Goal: Information Seeking & Learning: Understand process/instructions

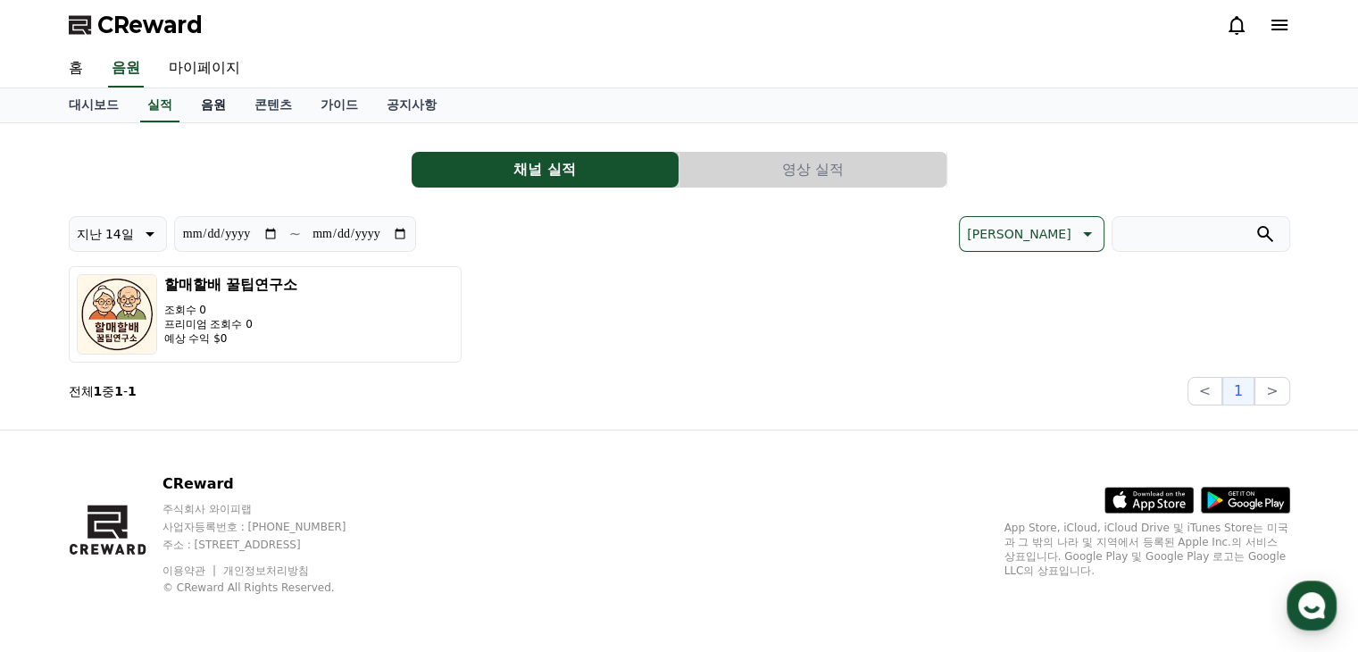
click at [220, 103] on link "음원" at bounding box center [214, 105] width 54 height 34
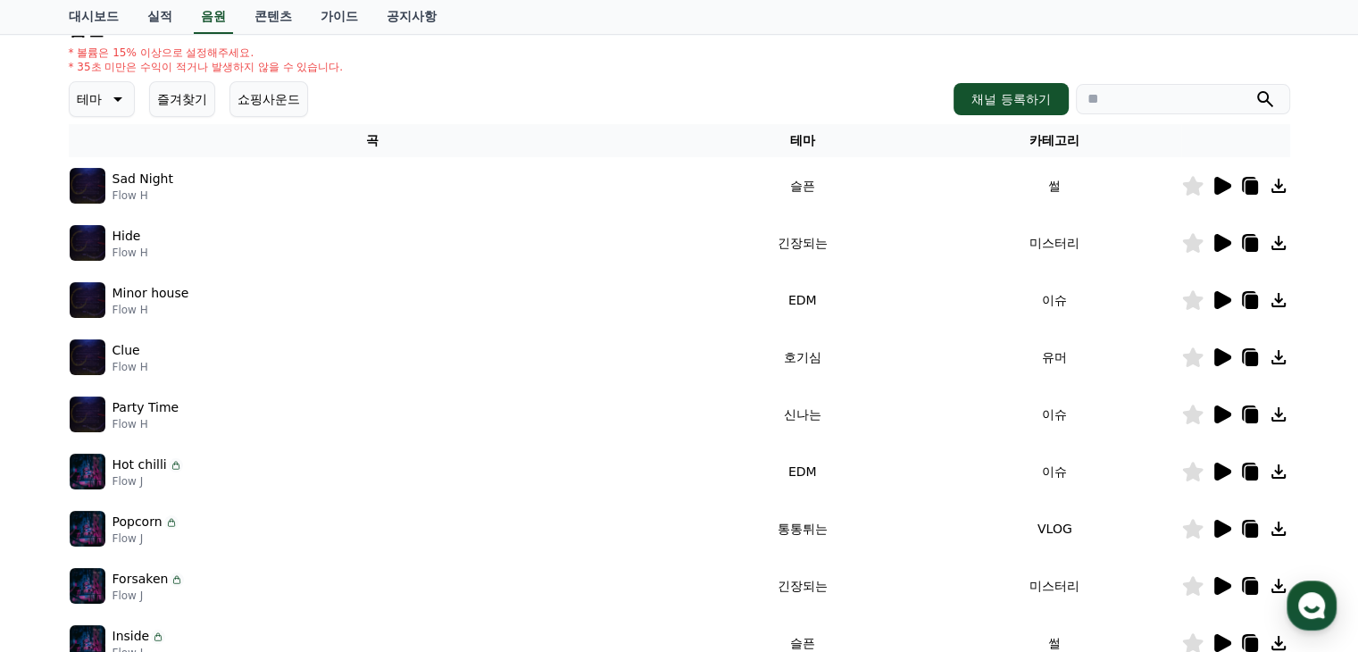
scroll to position [179, 0]
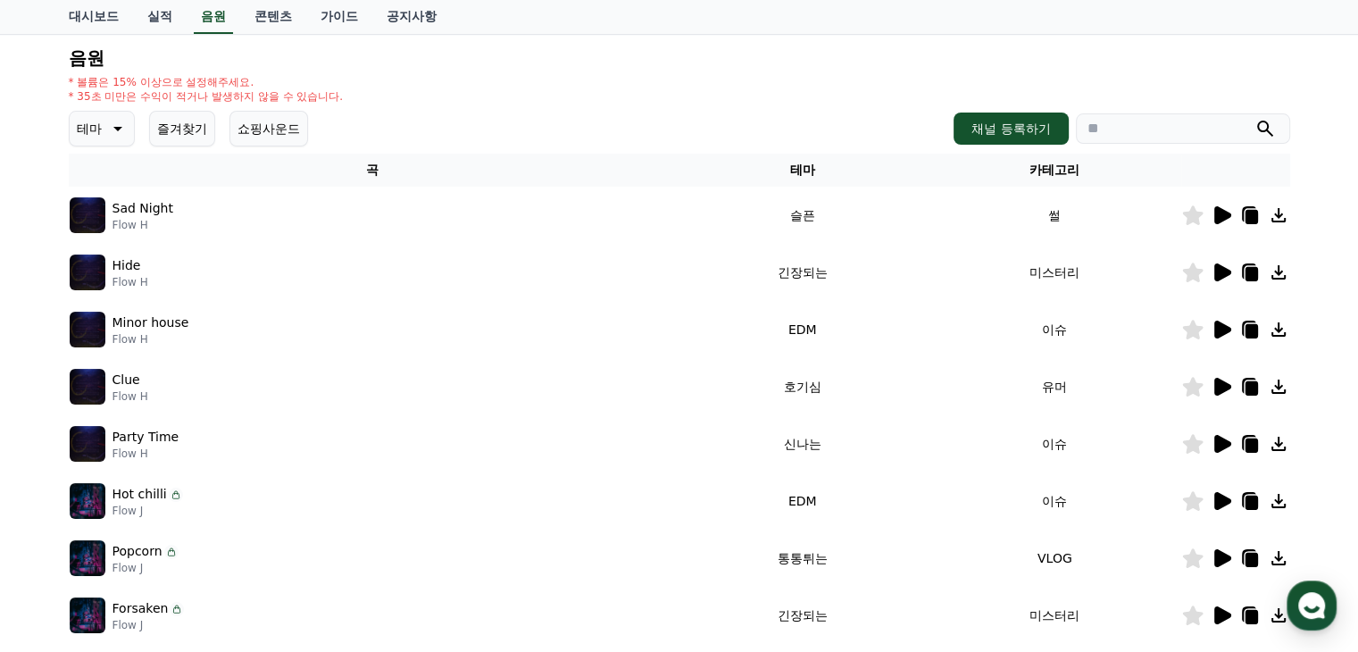
click at [112, 133] on icon at bounding box center [115, 128] width 21 height 21
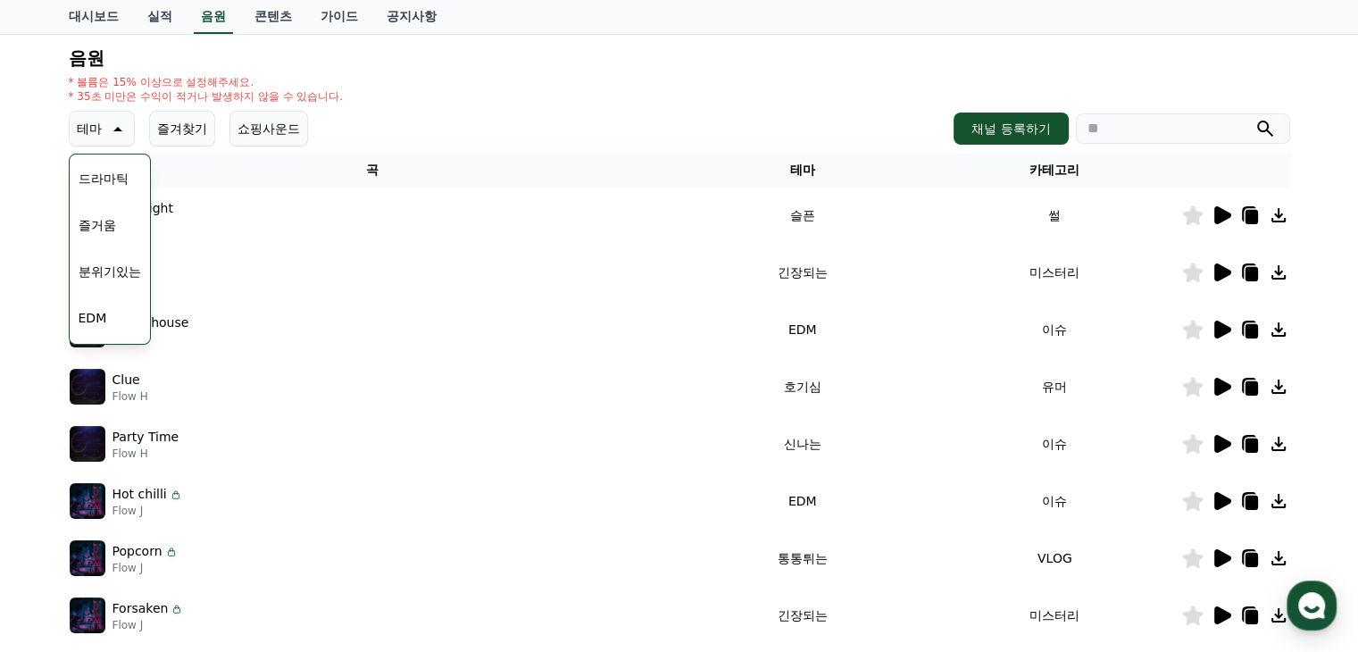
scroll to position [446, 0]
click at [118, 241] on button "분위기있는" at bounding box center [109, 239] width 77 height 39
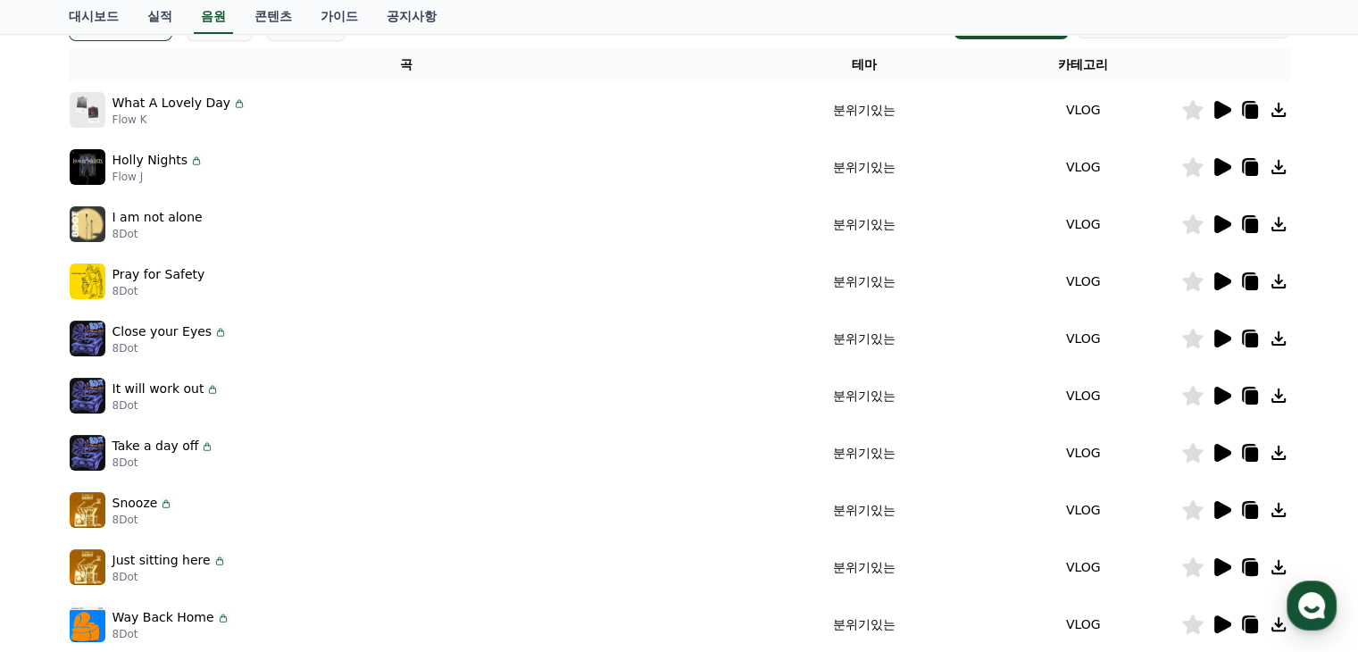
scroll to position [268, 0]
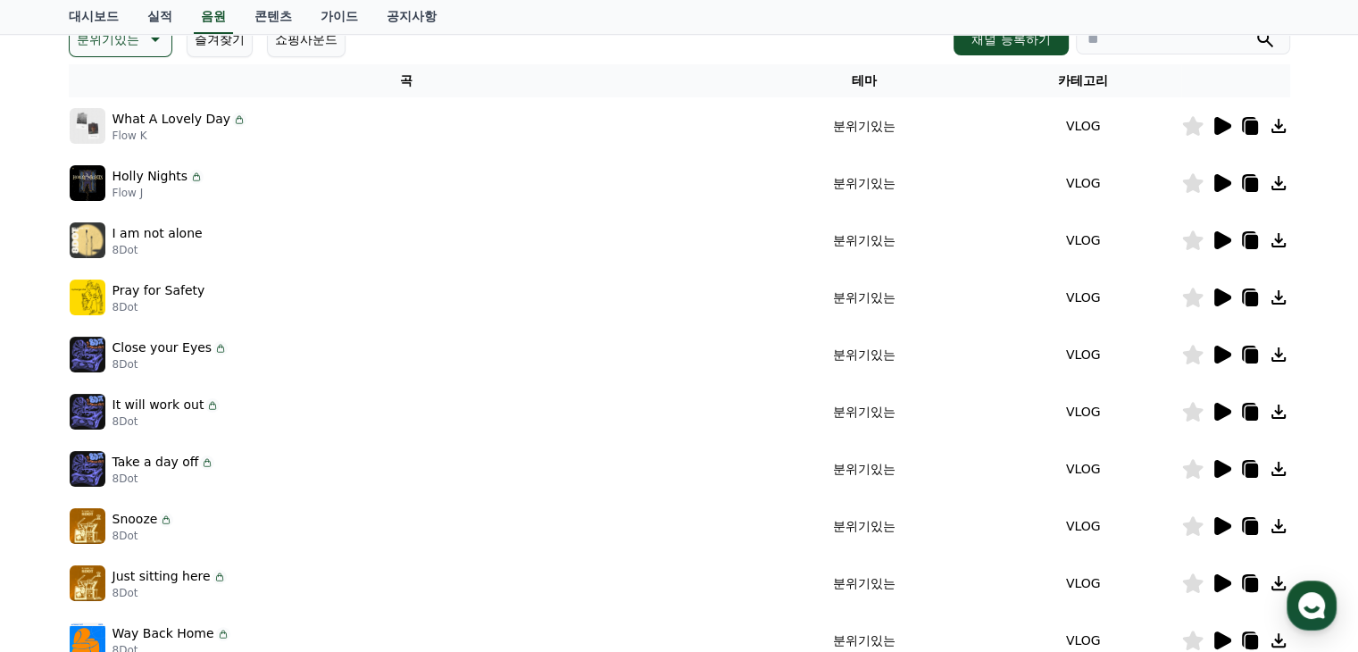
click at [1221, 240] on icon at bounding box center [1222, 240] width 17 height 18
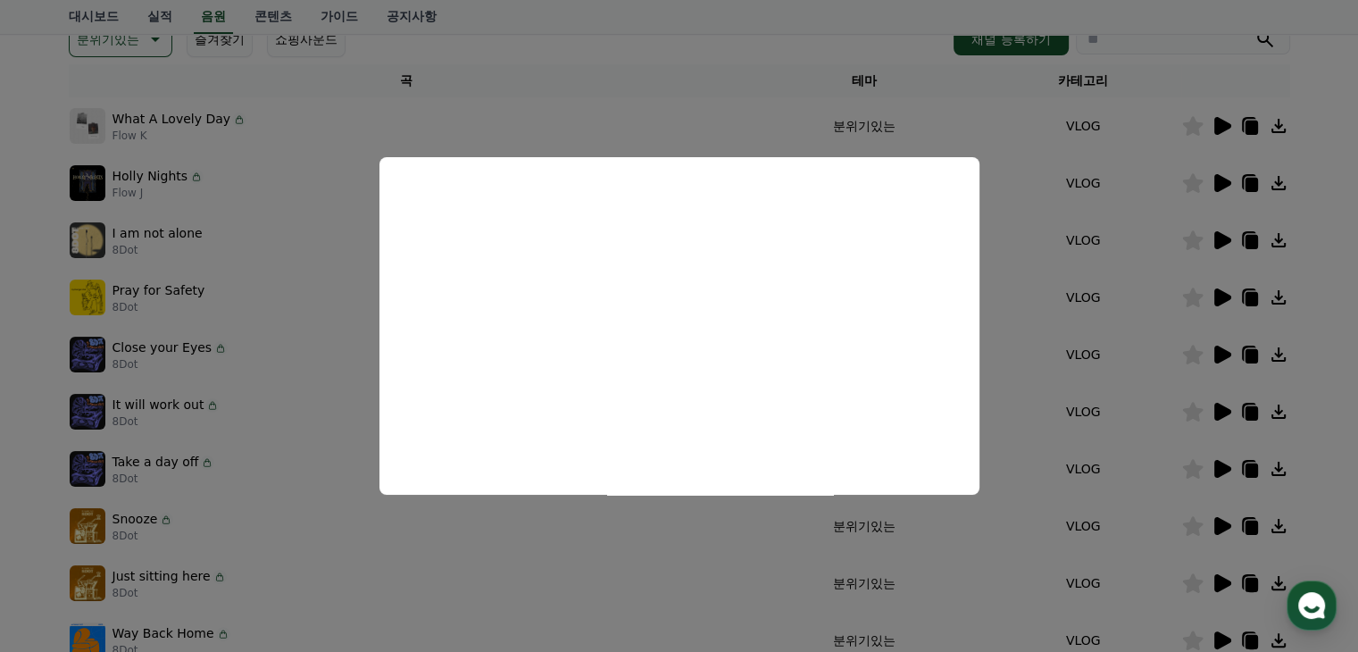
click at [1251, 248] on button "close modal" at bounding box center [679, 326] width 1358 height 652
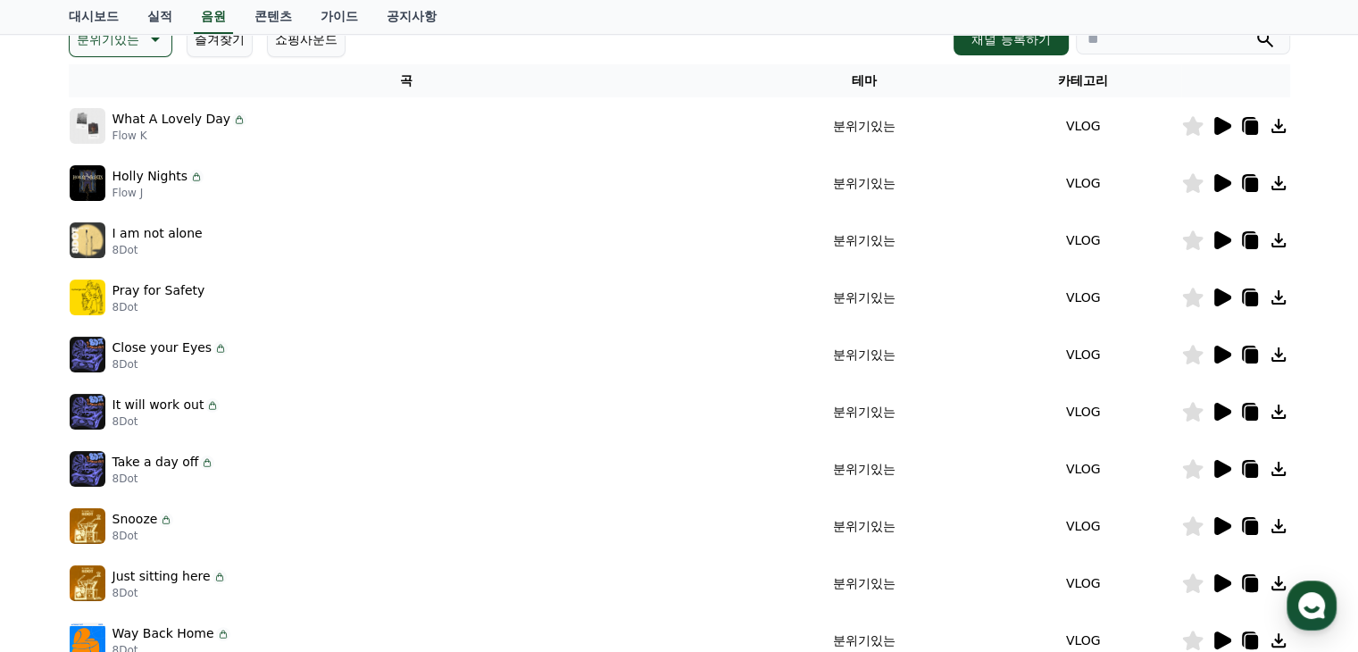
click at [1249, 245] on icon at bounding box center [1250, 242] width 12 height 14
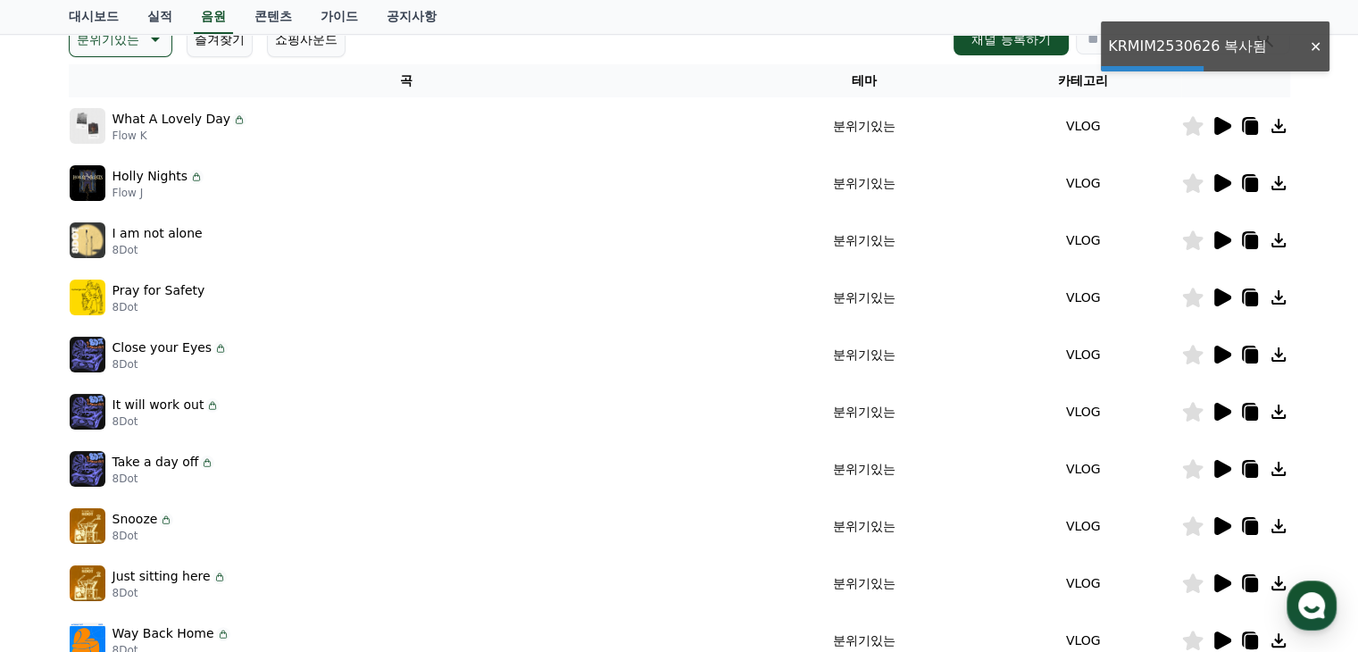
click at [1279, 238] on icon at bounding box center [1278, 240] width 14 height 14
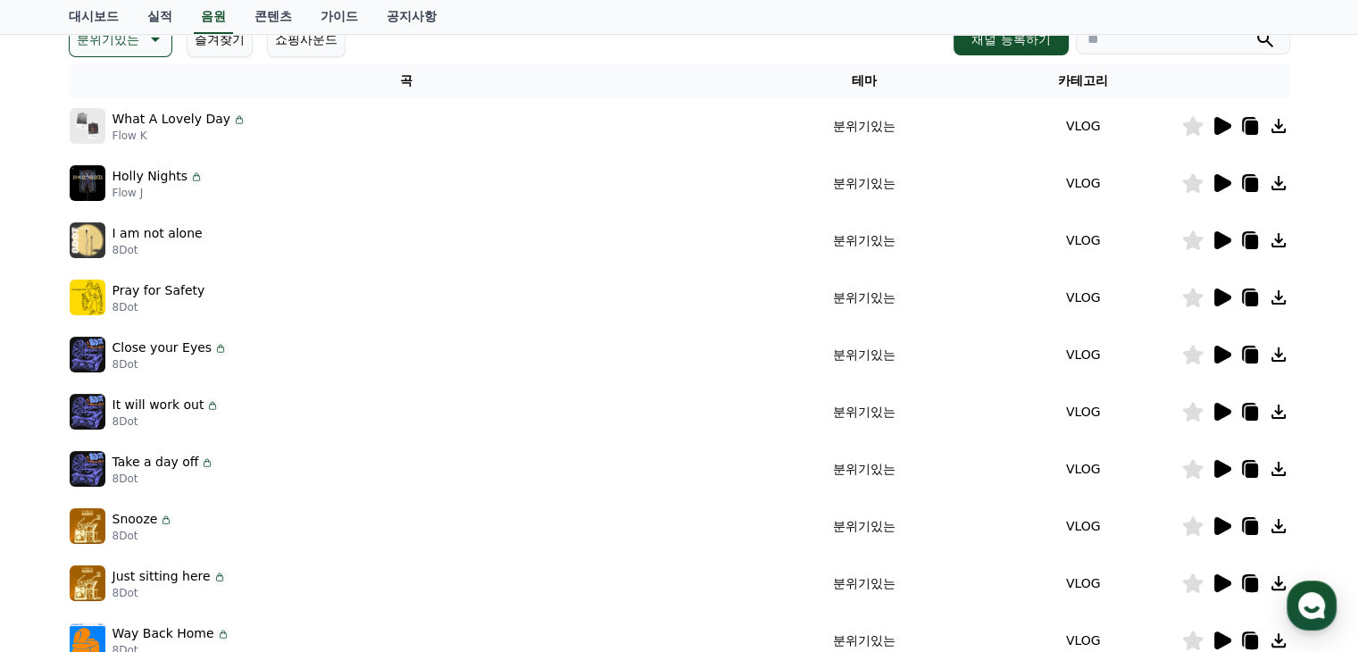
click at [1281, 244] on icon at bounding box center [1278, 239] width 21 height 21
click at [1280, 242] on icon at bounding box center [1278, 239] width 21 height 21
click at [1272, 242] on icon at bounding box center [1278, 239] width 21 height 21
click at [1276, 239] on icon at bounding box center [1278, 240] width 14 height 14
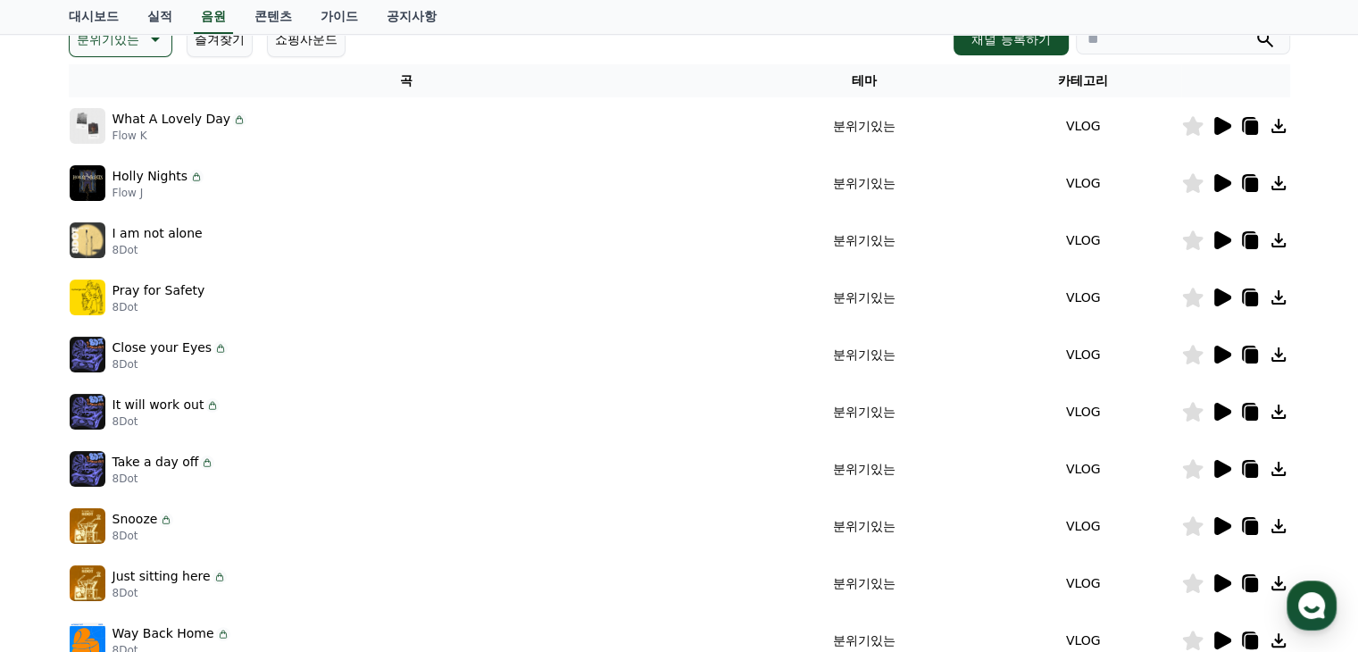
click at [1276, 239] on icon at bounding box center [1278, 240] width 14 height 14
click at [1277, 243] on icon at bounding box center [1278, 239] width 21 height 21
click at [1277, 249] on icon at bounding box center [1278, 239] width 21 height 21
click at [1281, 244] on icon at bounding box center [1278, 240] width 14 height 14
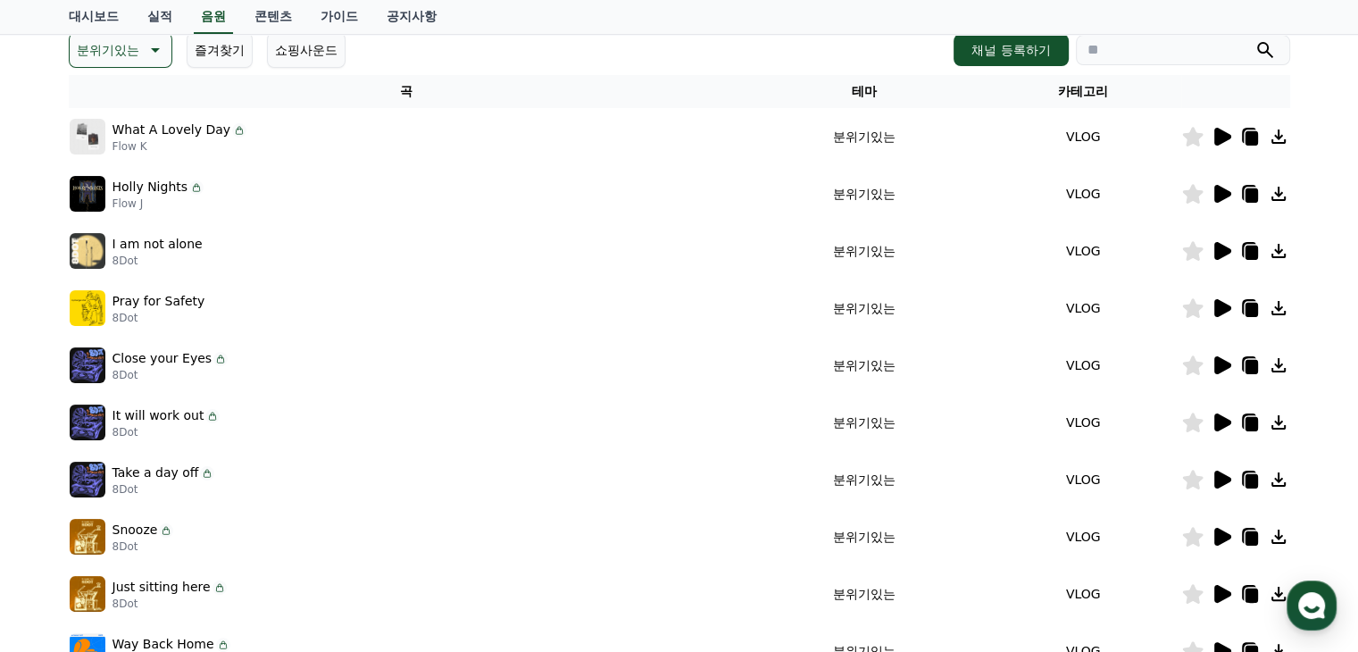
scroll to position [199, 0]
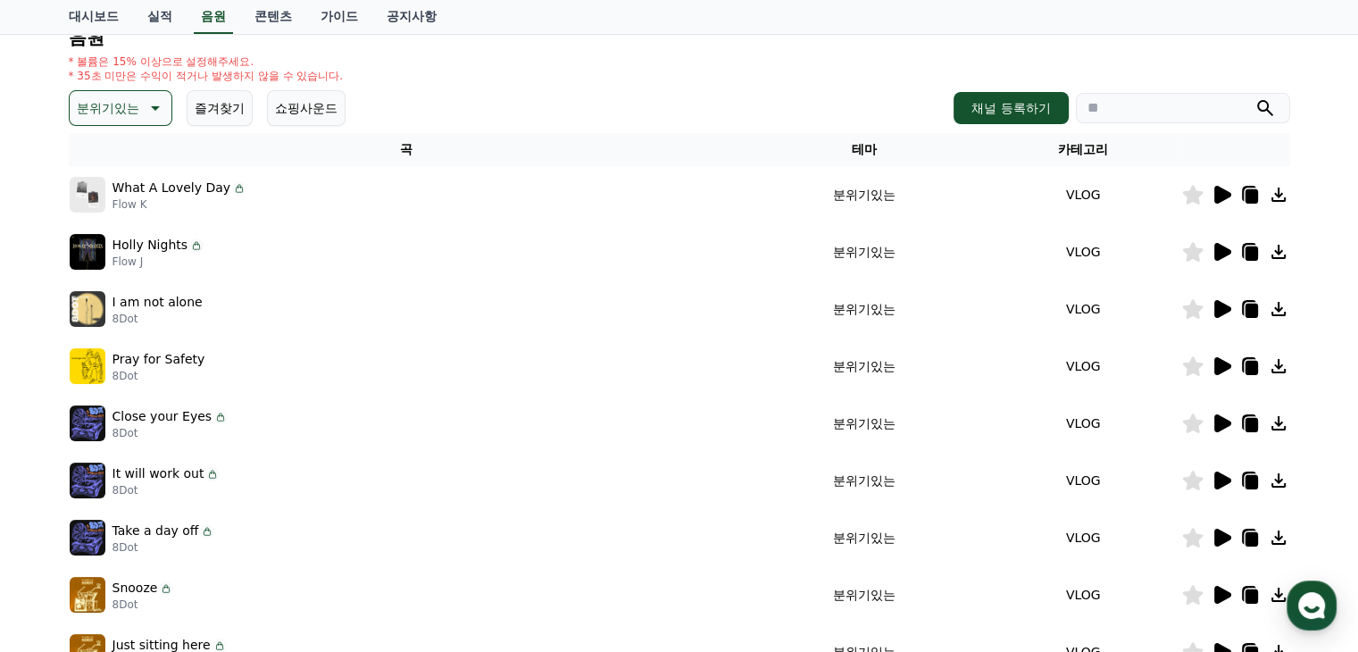
click at [1271, 301] on icon at bounding box center [1278, 308] width 21 height 21
click at [1283, 249] on icon at bounding box center [1278, 251] width 21 height 21
click at [1279, 251] on icon at bounding box center [1278, 252] width 14 height 14
click at [1284, 365] on icon at bounding box center [1278, 365] width 21 height 21
click at [1281, 306] on icon at bounding box center [1278, 309] width 14 height 14
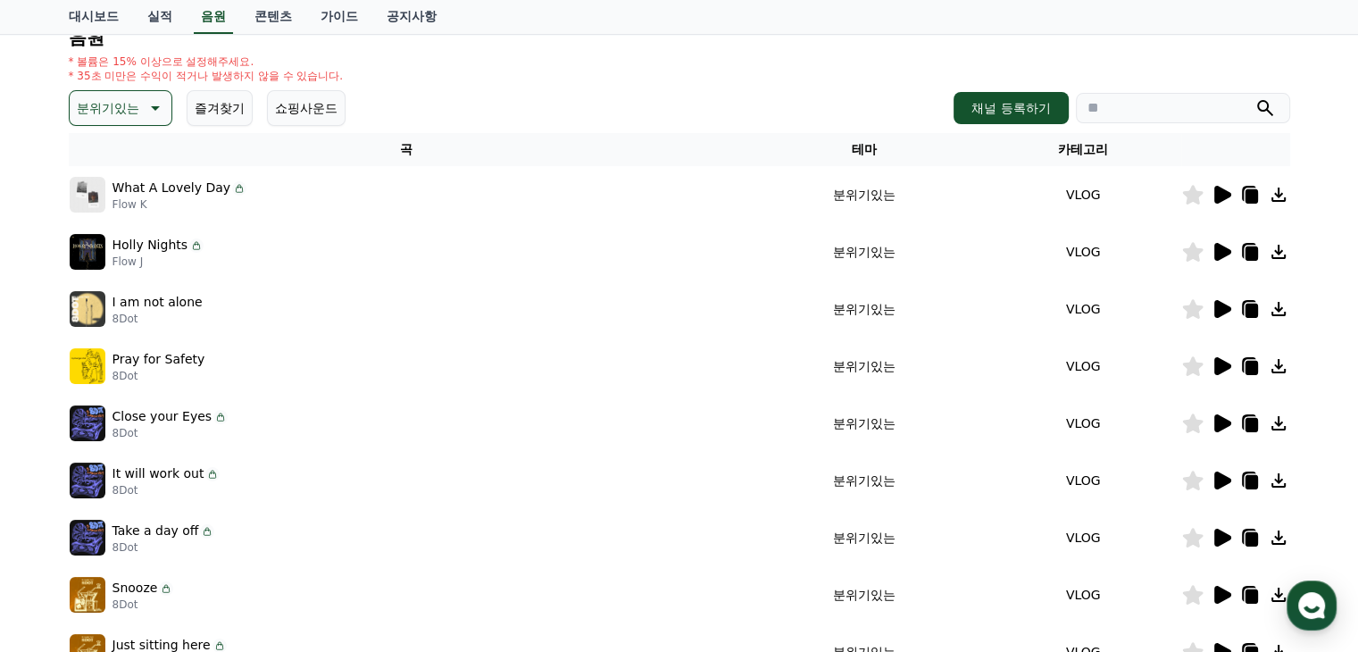
click at [1278, 308] on icon at bounding box center [1278, 309] width 14 height 14
click at [1279, 308] on icon at bounding box center [1278, 309] width 14 height 14
click at [1278, 308] on icon at bounding box center [1278, 309] width 14 height 14
click at [1277, 308] on icon at bounding box center [1278, 309] width 14 height 14
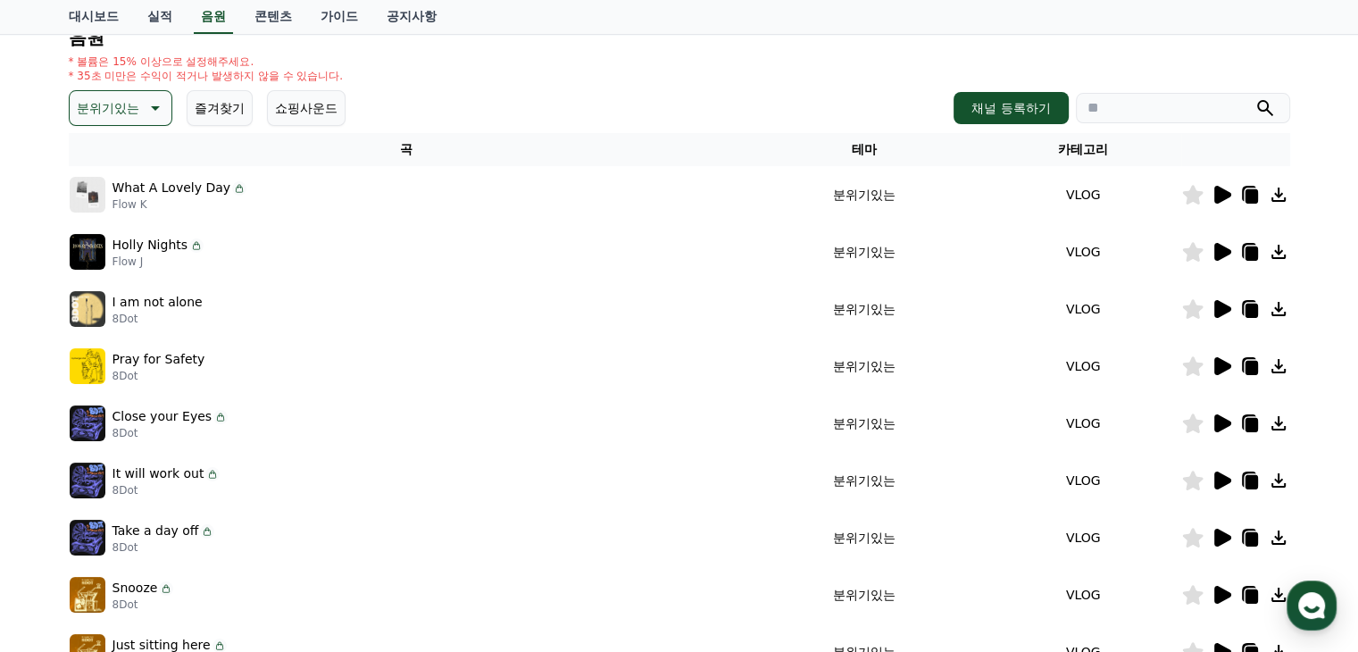
click at [1274, 305] on icon at bounding box center [1278, 308] width 21 height 21
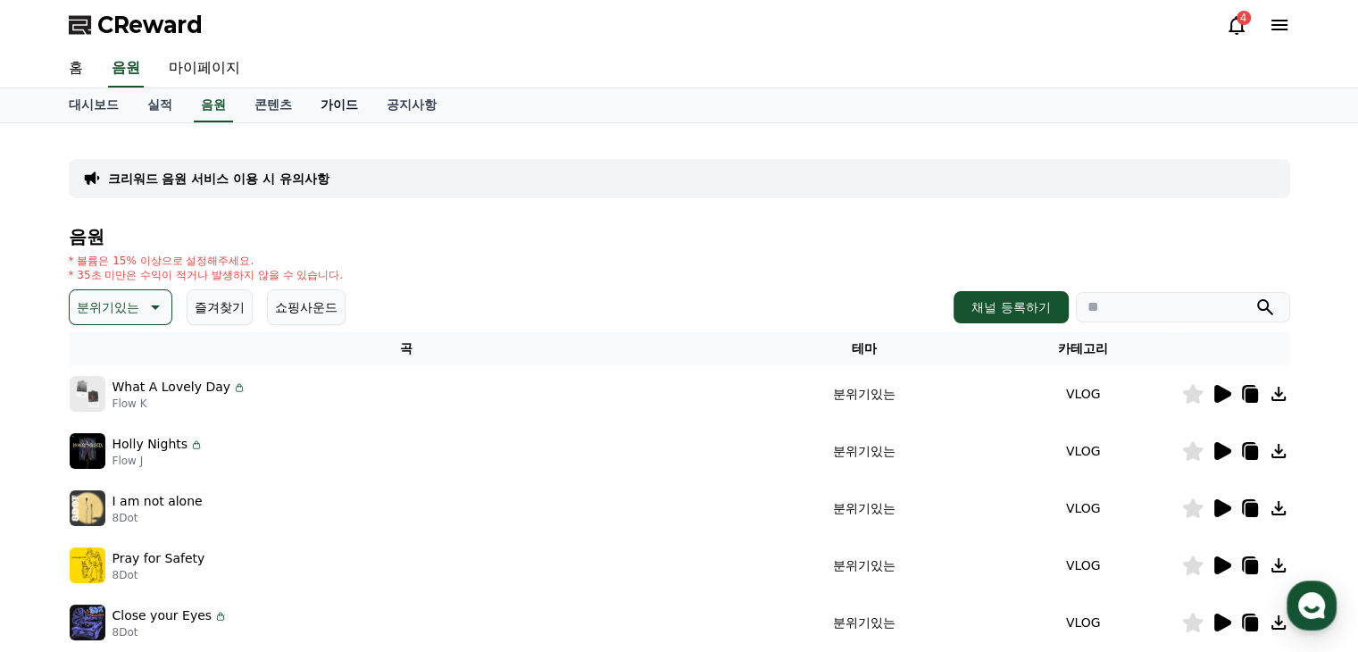
click at [315, 93] on link "가이드" at bounding box center [339, 105] width 66 height 34
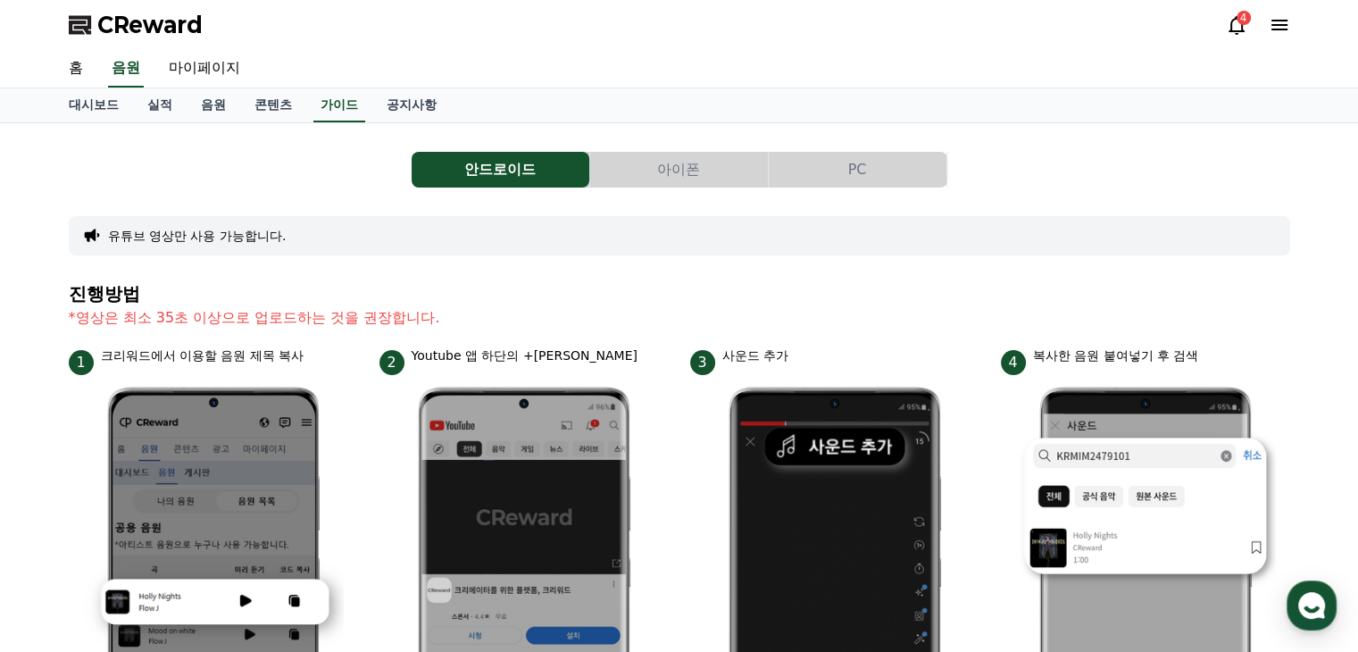
click at [857, 177] on button "PC" at bounding box center [858, 170] width 178 height 36
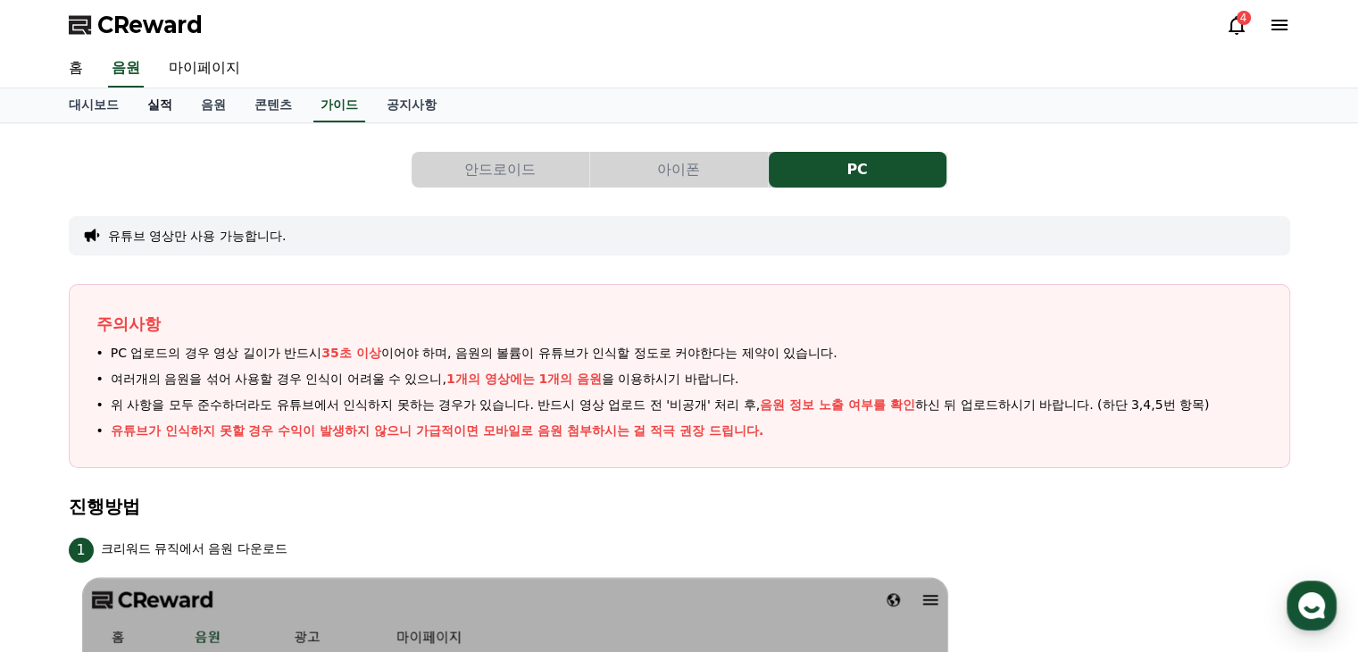
click at [168, 112] on link "실적" at bounding box center [160, 105] width 54 height 34
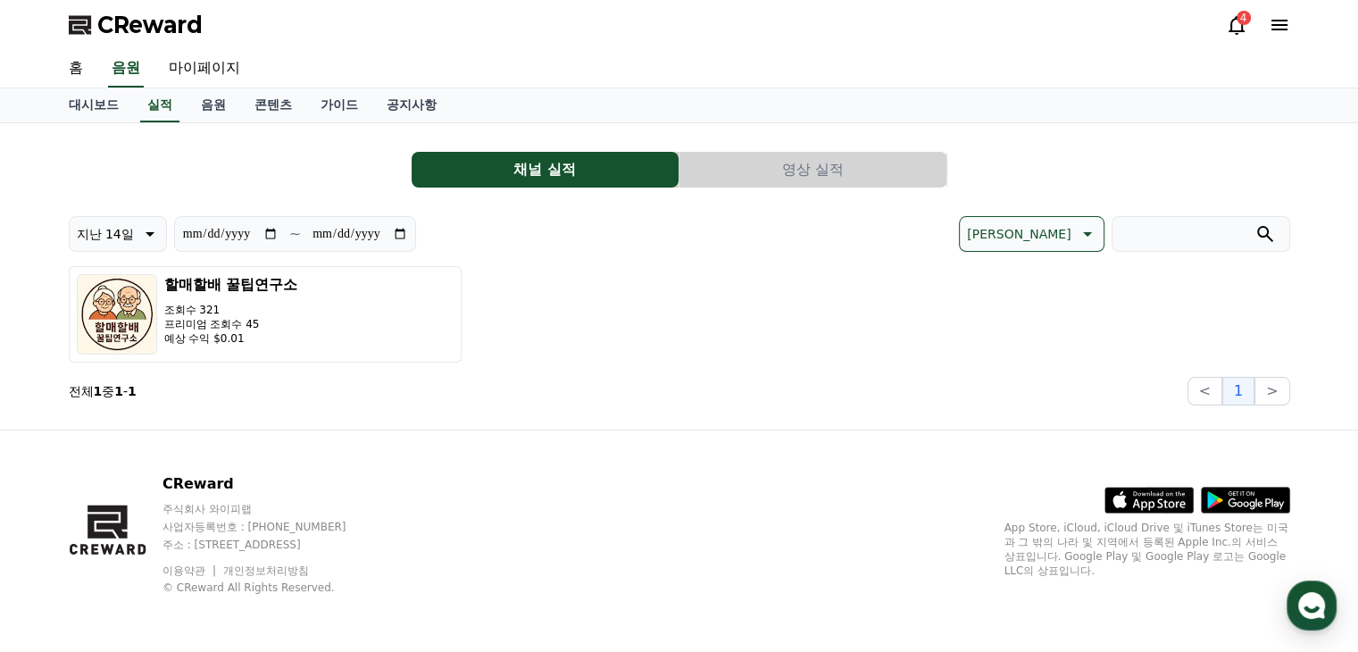
click at [408, 231] on input "**********" at bounding box center [360, 234] width 96 height 20
type input "**********"
click at [80, 76] on link "홈" at bounding box center [75, 68] width 43 height 37
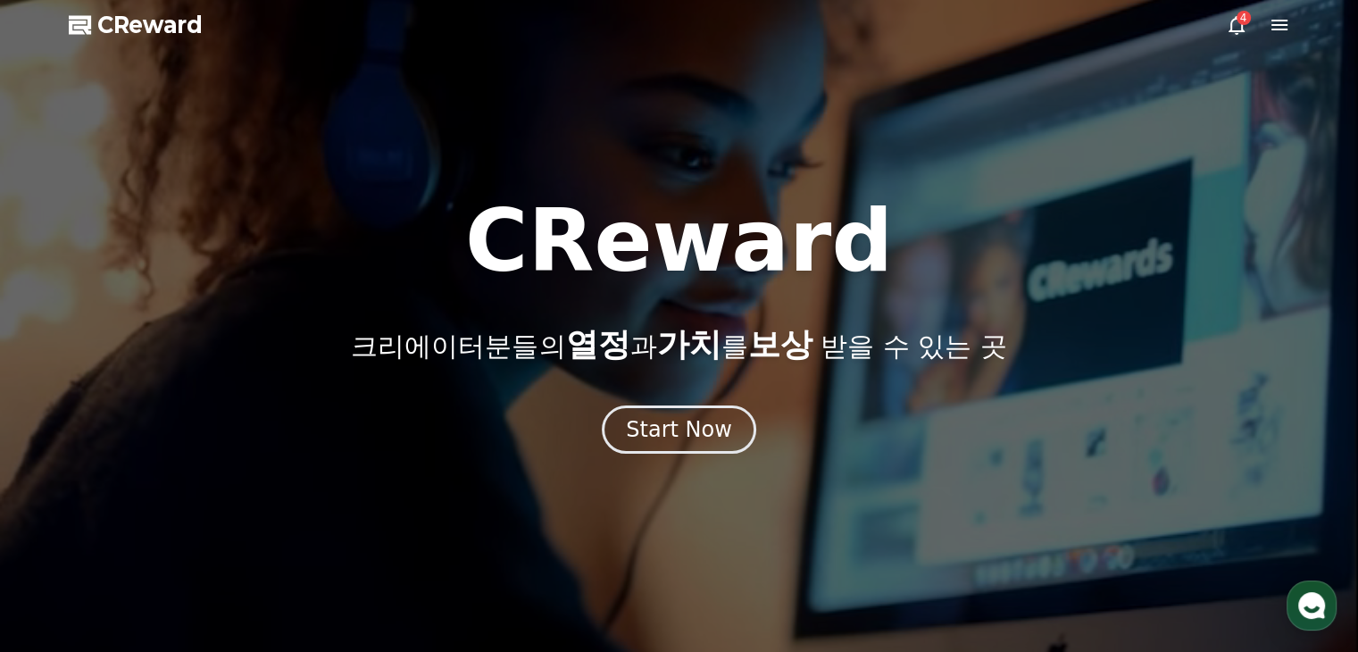
click at [1276, 22] on icon at bounding box center [1278, 24] width 21 height 21
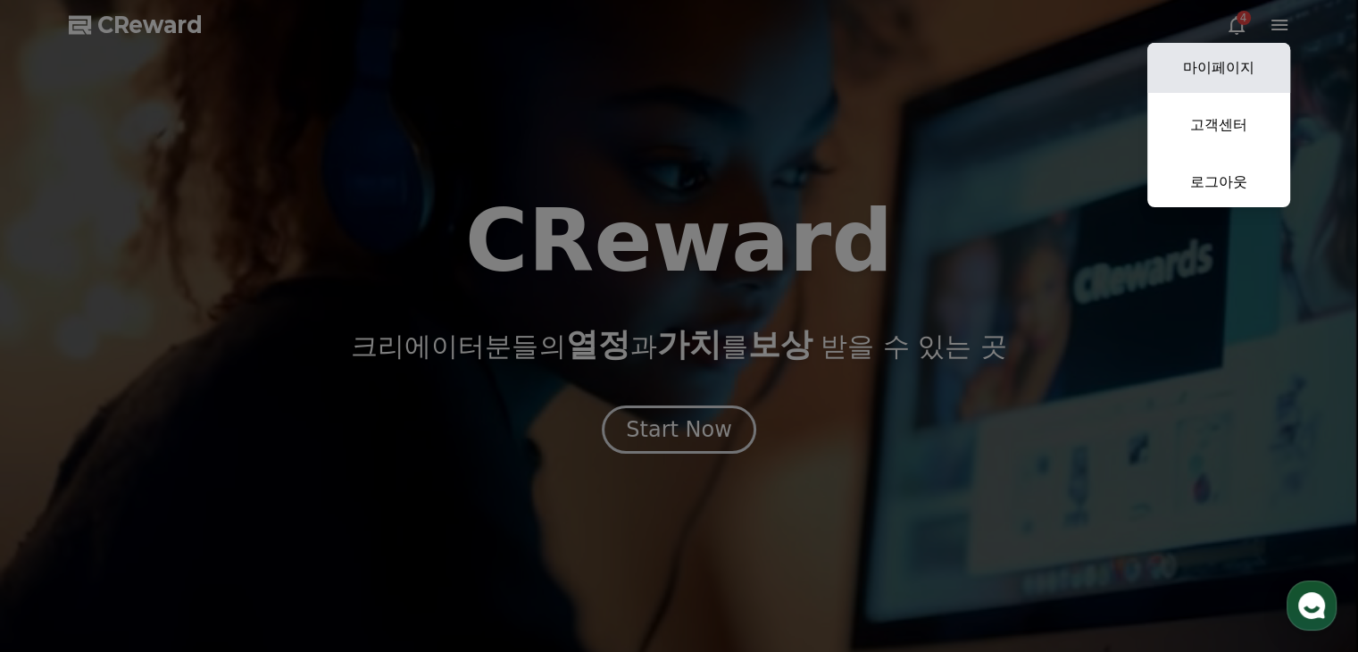
click at [1254, 64] on link "마이페이지" at bounding box center [1218, 68] width 143 height 50
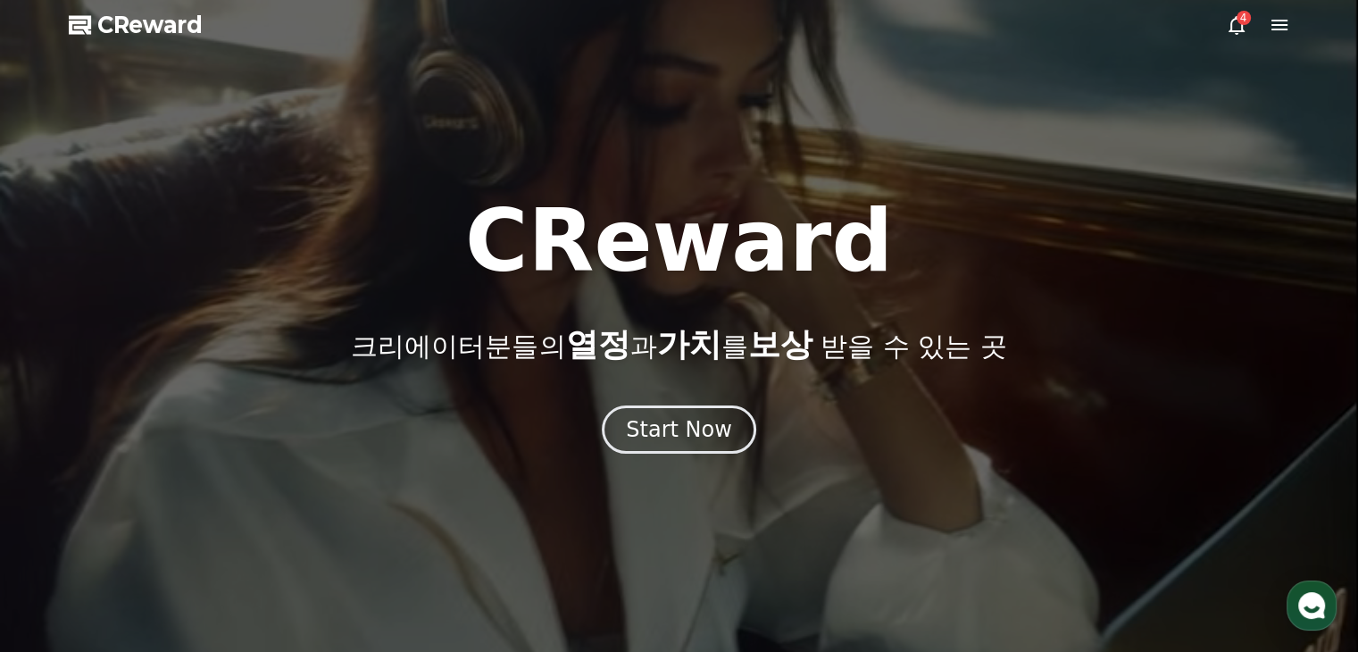
select select "**********"
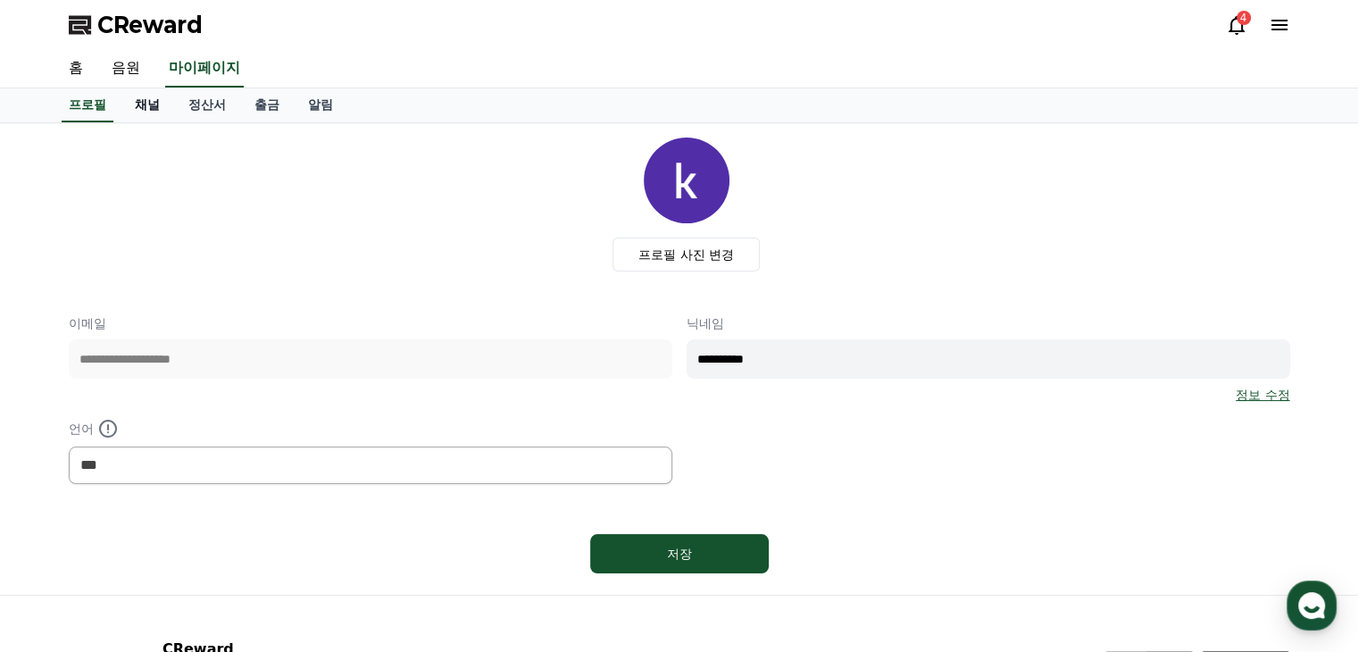
click at [136, 109] on link "채널" at bounding box center [148, 105] width 54 height 34
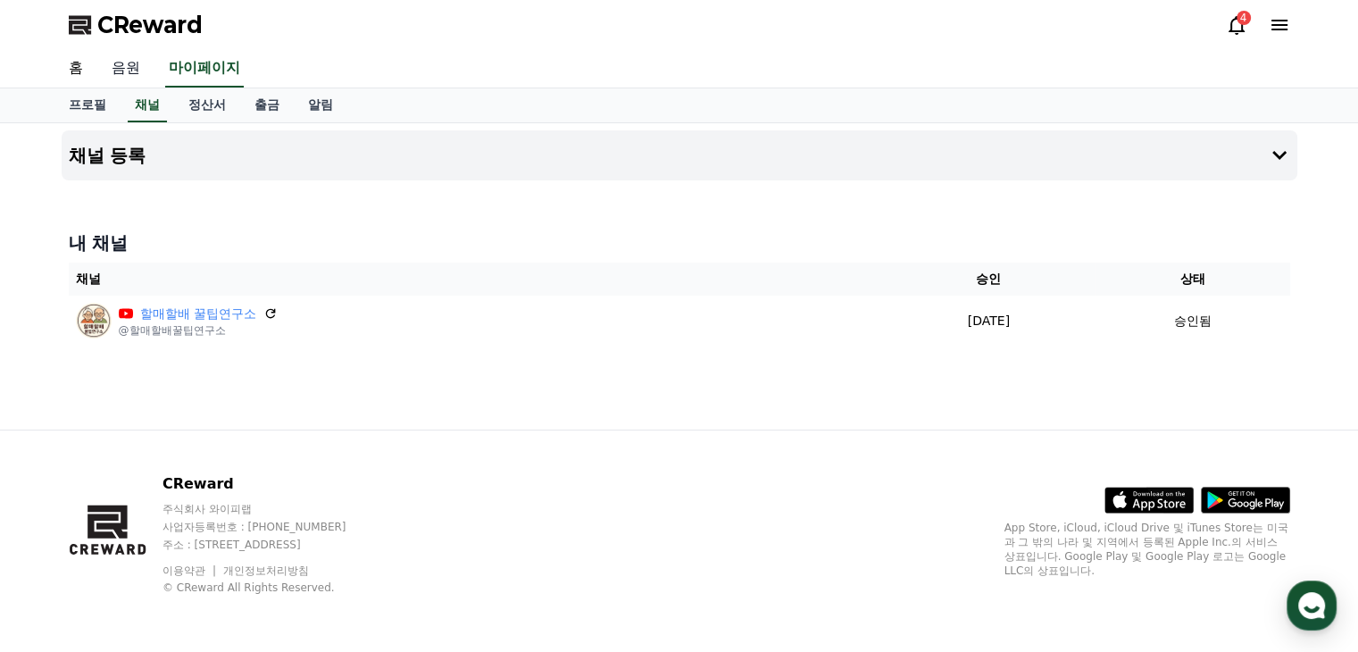
click at [137, 74] on link "음원" at bounding box center [125, 68] width 57 height 37
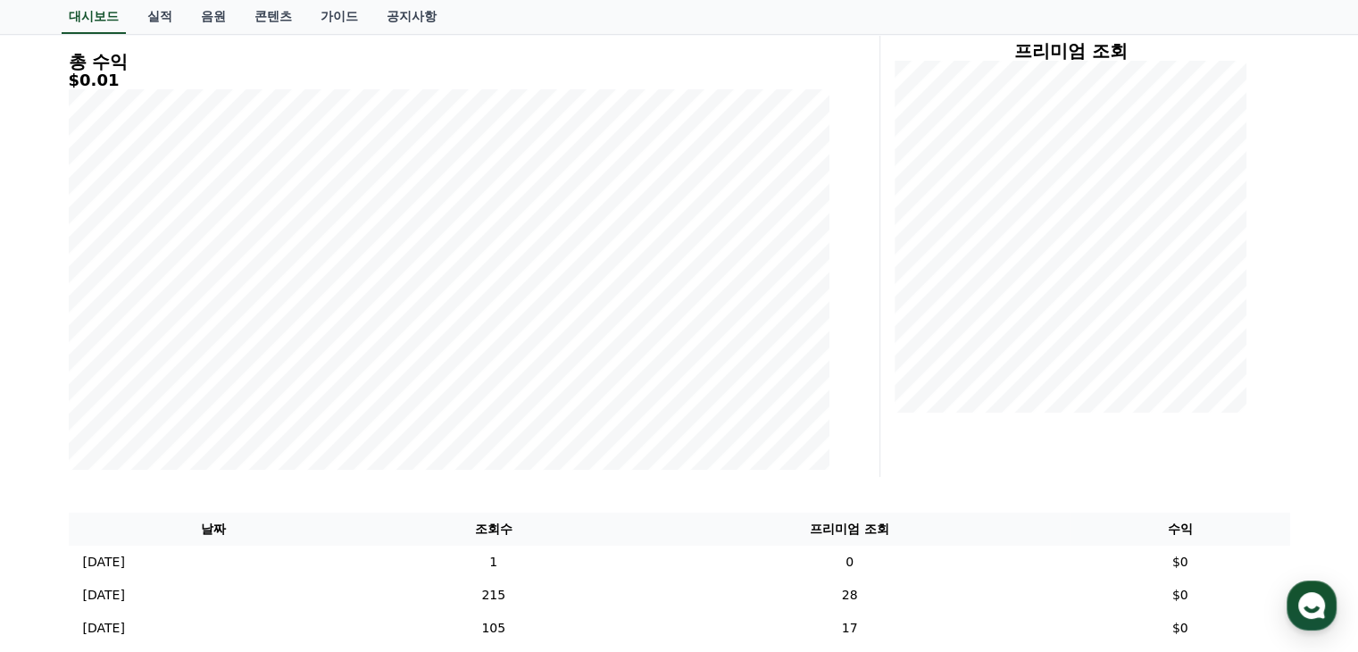
scroll to position [268, 0]
